Goal: Download file/media: Obtain a digital file from the website

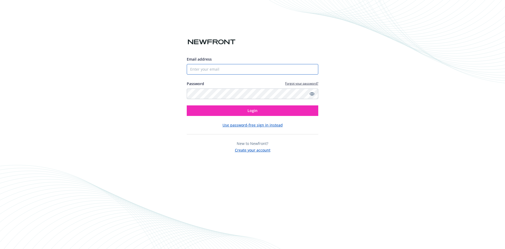
click at [219, 69] on input "Email address" at bounding box center [253, 69] width 132 height 11
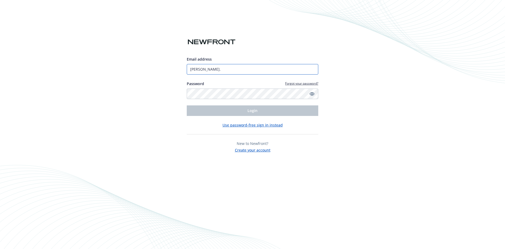
type input "[PERSON_NAME][EMAIL_ADDRESS][PERSON_NAME]"
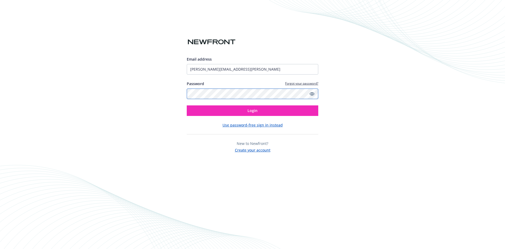
click at [187, 105] on button "Login" at bounding box center [253, 110] width 132 height 11
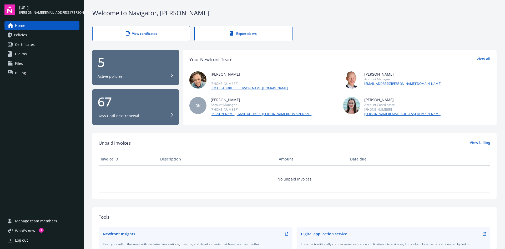
click at [137, 68] on div "5" at bounding box center [136, 62] width 76 height 13
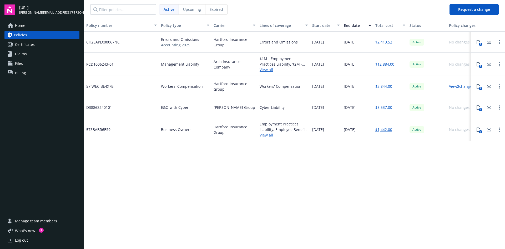
scroll to position [0, 13]
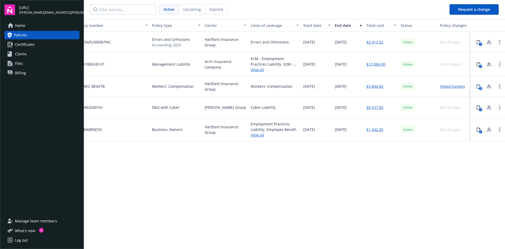
drag, startPoint x: 240, startPoint y: 130, endPoint x: 254, endPoint y: 132, distance: 14.0
click at [259, 134] on link "View all" at bounding box center [275, 135] width 48 height 6
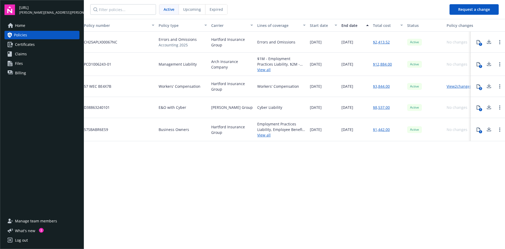
drag, startPoint x: 251, startPoint y: 128, endPoint x: 226, endPoint y: 129, distance: 25.3
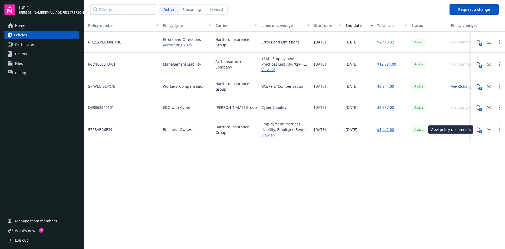
click at [480, 129] on icon at bounding box center [479, 129] width 4 height 4
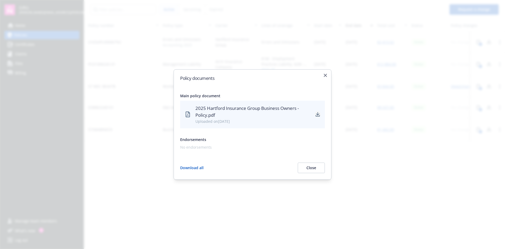
click at [317, 112] on icon "download" at bounding box center [318, 114] width 4 height 4
